Goal: Information Seeking & Learning: Learn about a topic

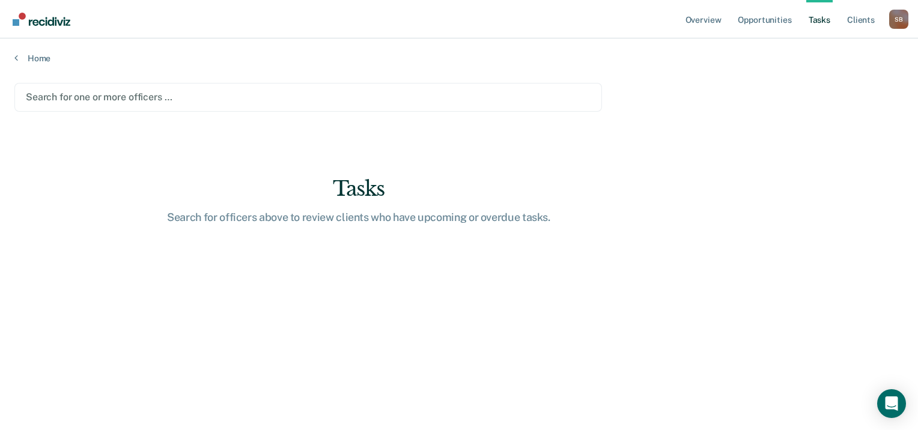
click at [166, 97] on div at bounding box center [308, 97] width 565 height 14
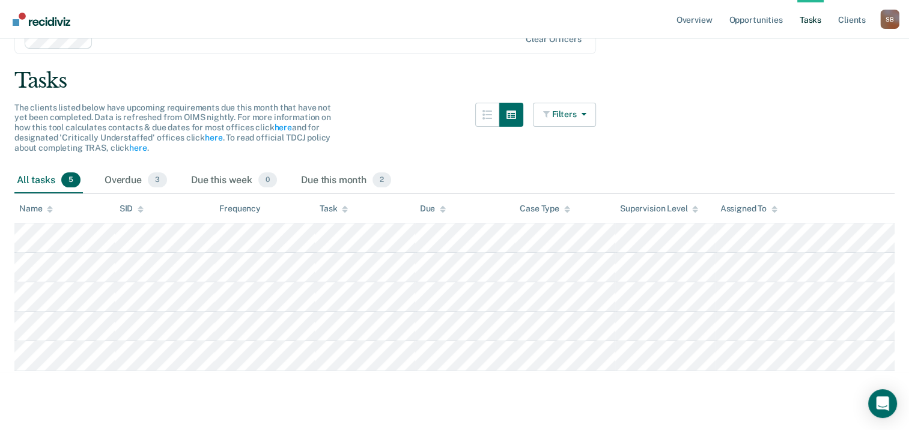
scroll to position [156, 0]
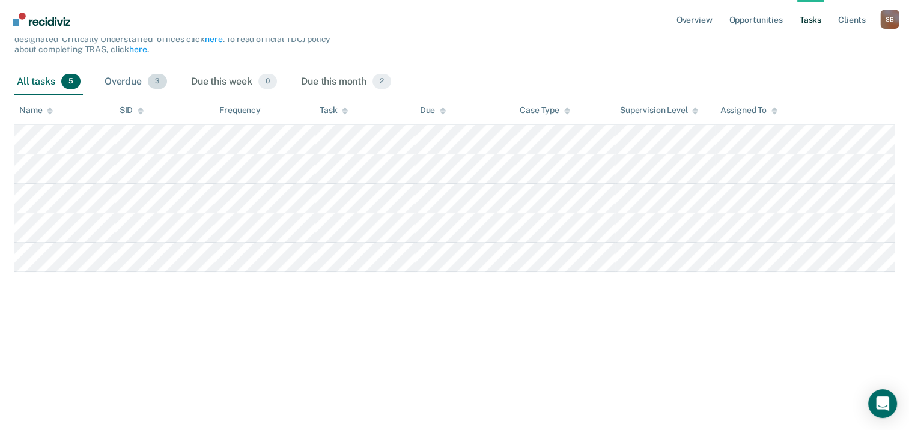
click at [132, 80] on div "Overdue 3" at bounding box center [135, 82] width 67 height 26
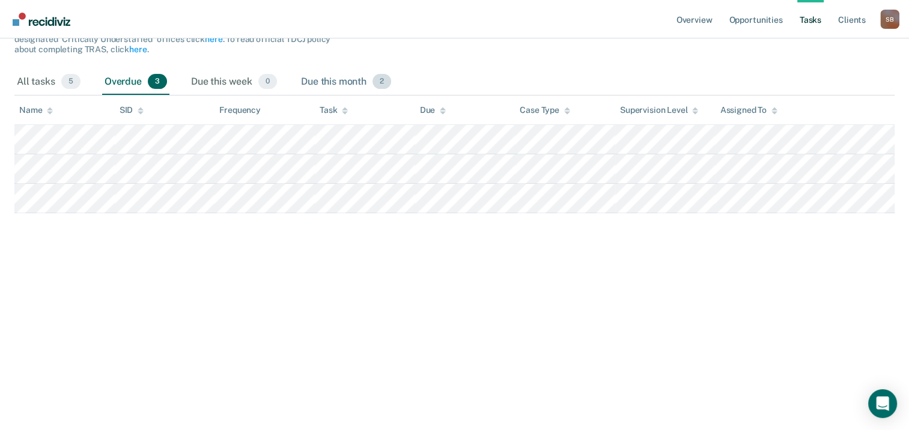
click at [329, 84] on div "Due this month 2" at bounding box center [346, 82] width 95 height 26
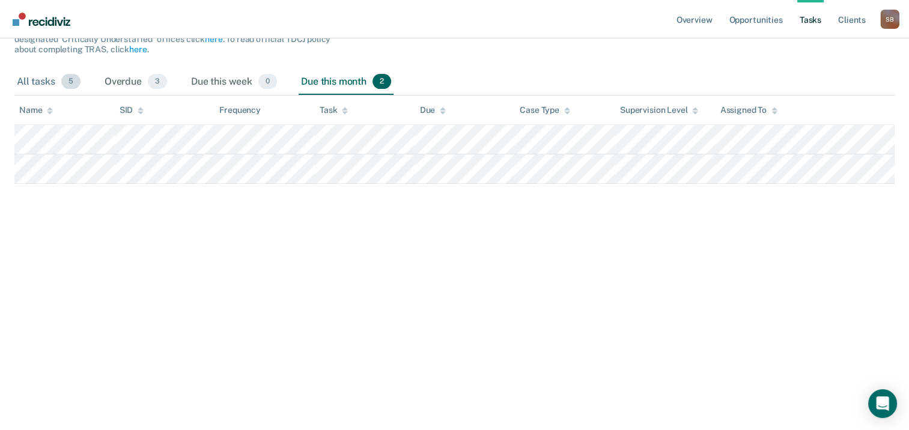
click at [34, 84] on div "All tasks 5" at bounding box center [48, 82] width 68 height 26
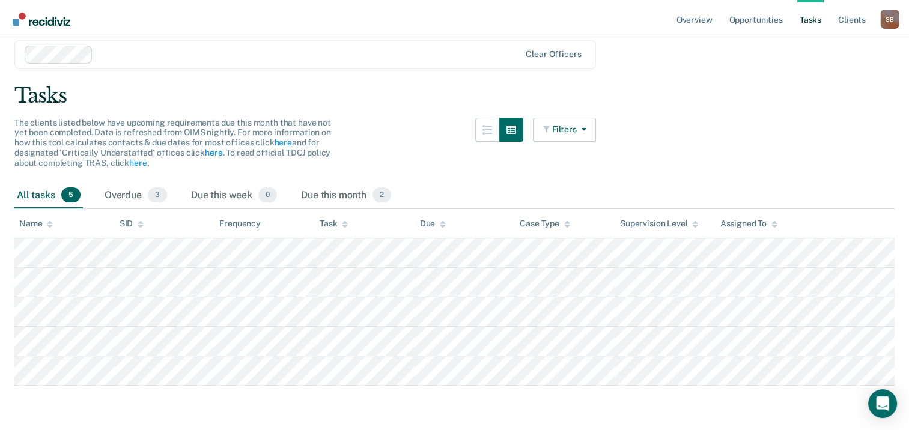
scroll to position [0, 0]
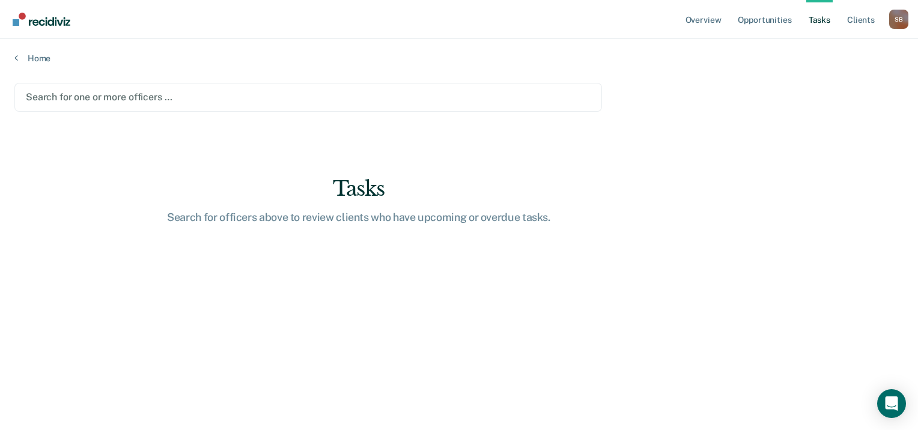
click at [211, 100] on div at bounding box center [308, 97] width 565 height 14
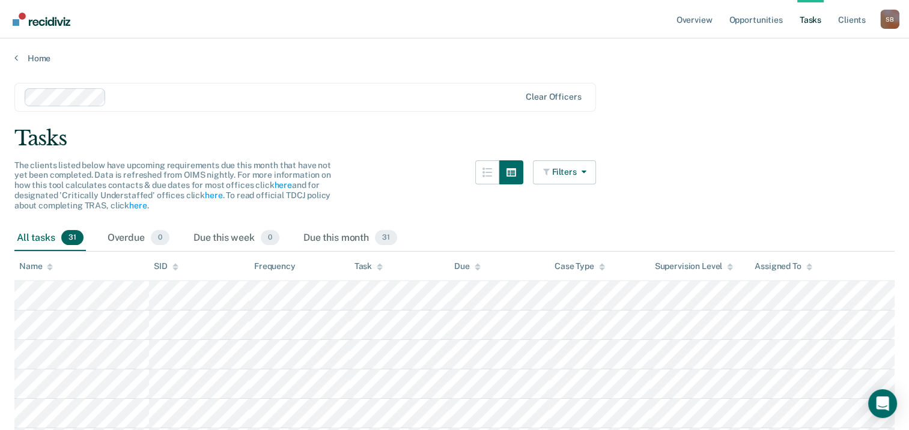
scroll to position [180, 0]
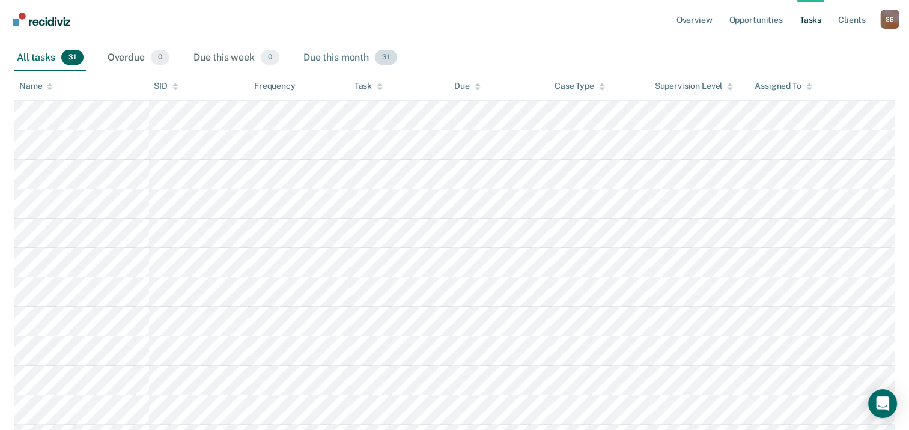
click at [346, 58] on div "Due this month 31" at bounding box center [350, 58] width 99 height 26
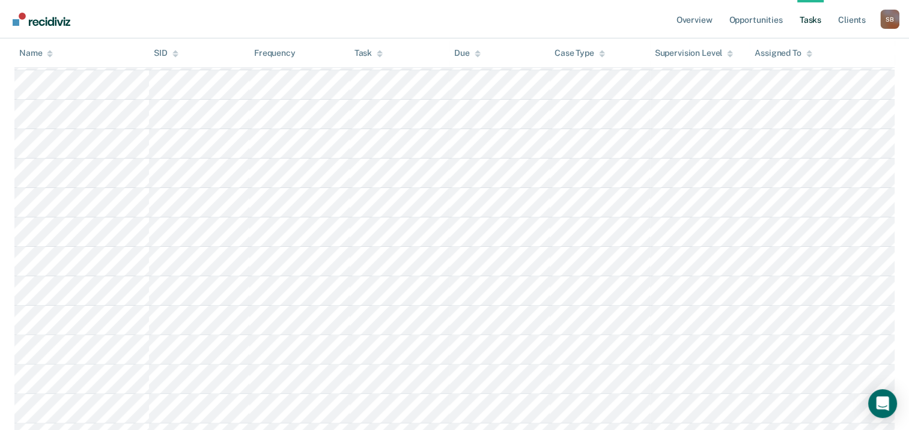
scroll to position [0, 0]
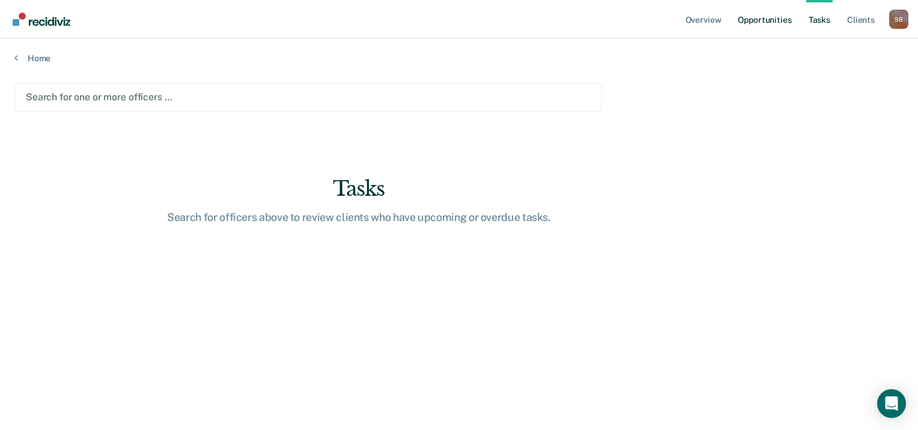
click at [774, 19] on link "Opportunities" at bounding box center [764, 19] width 58 height 38
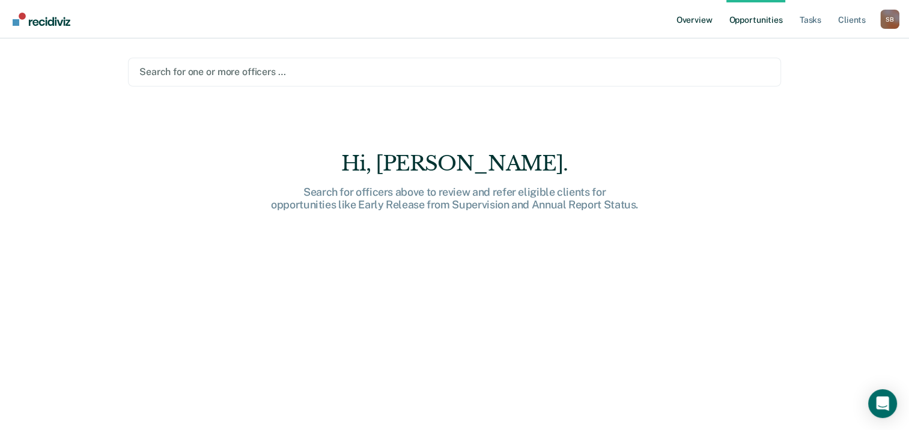
click at [703, 20] on link "Overview" at bounding box center [694, 19] width 41 height 38
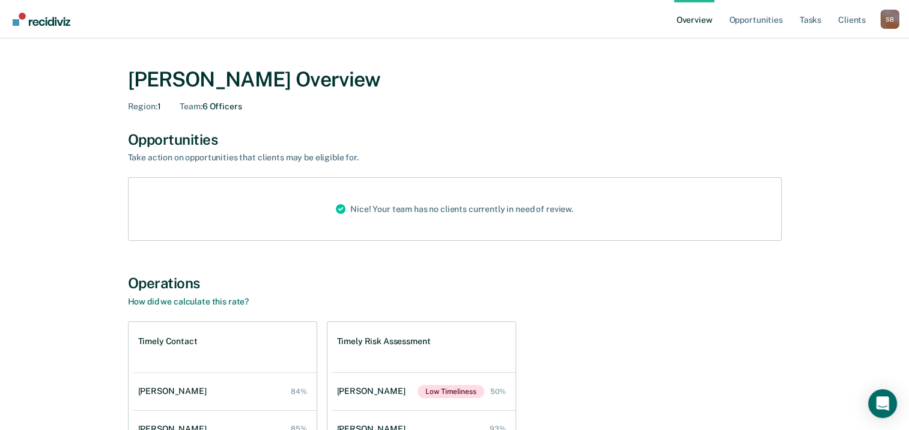
click at [685, 26] on link "Overview" at bounding box center [694, 19] width 41 height 38
click at [696, 23] on link "Overview" at bounding box center [694, 19] width 41 height 38
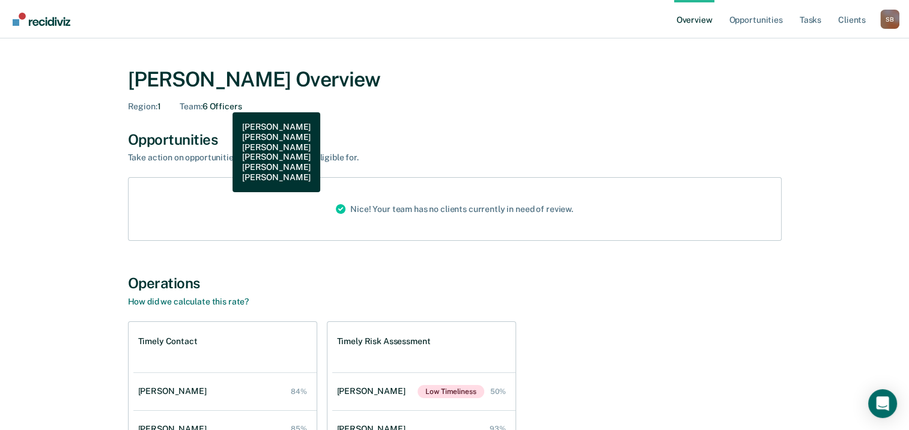
click at [223, 103] on div "Team : 6 Officers" at bounding box center [211, 107] width 62 height 10
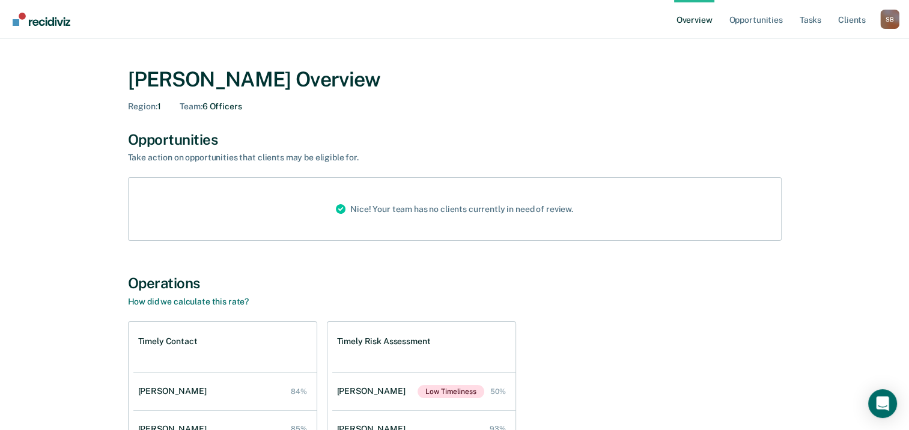
click at [656, 95] on div "[PERSON_NAME] Overview Region : 1 Team : 6 Officers" at bounding box center [455, 89] width 654 height 44
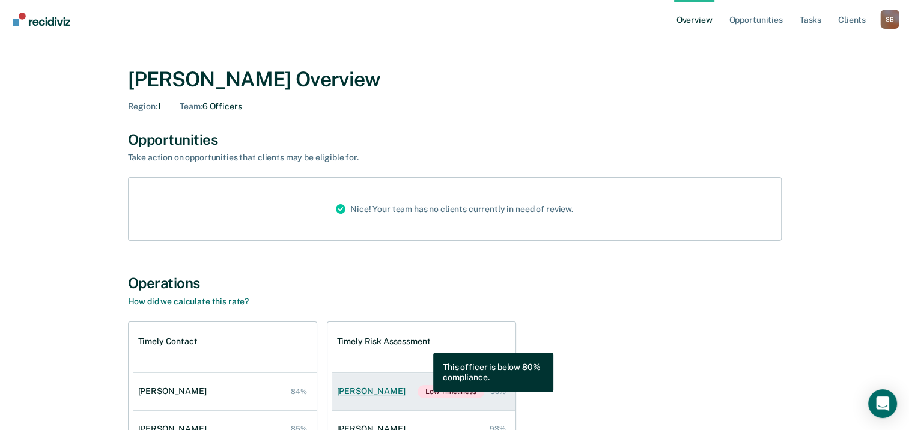
click at [424, 392] on span "Low Timeliness" at bounding box center [450, 391] width 66 height 13
